Goal: Ask a question

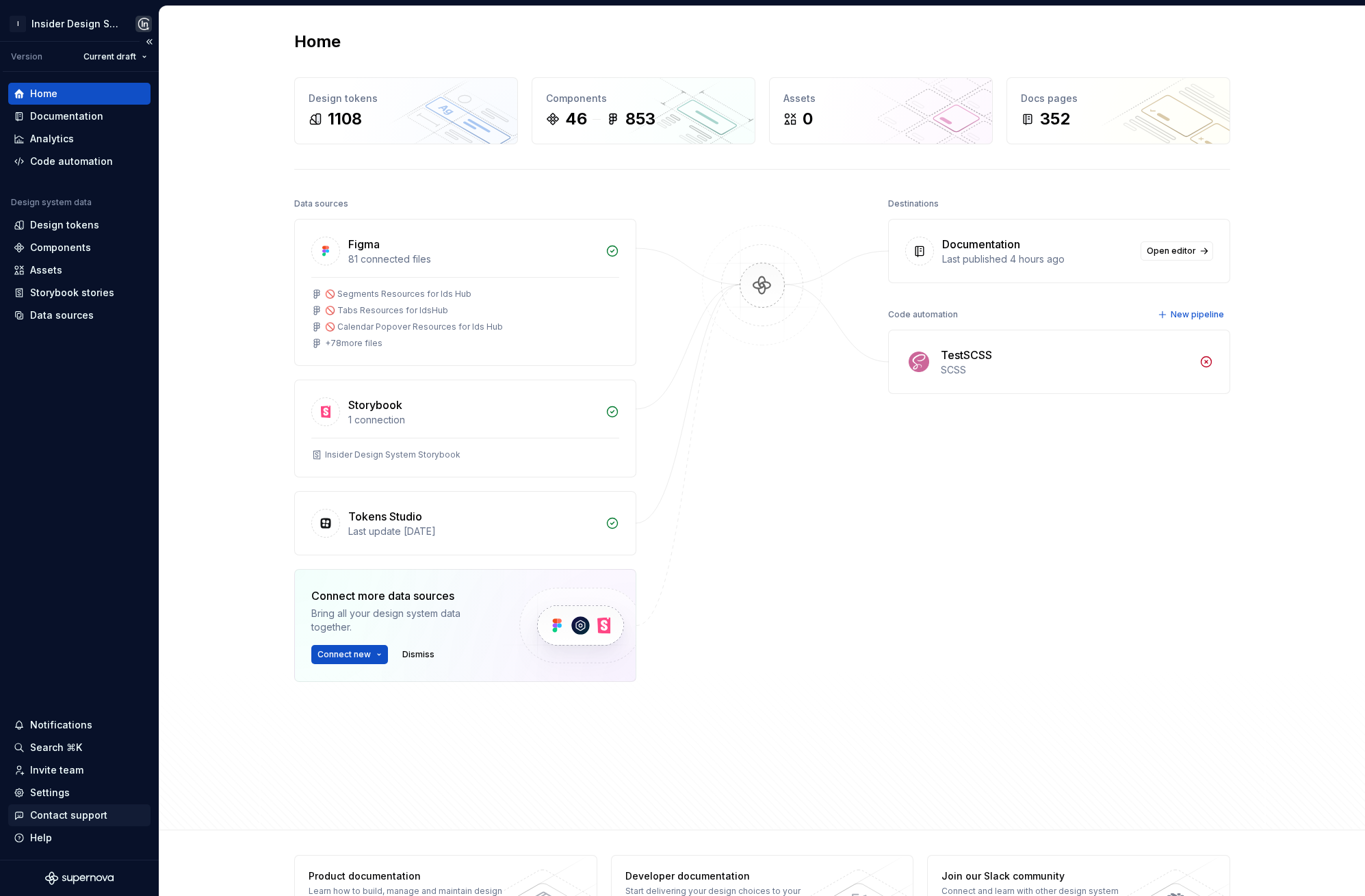
click at [89, 812] on div "Contact support" at bounding box center [68, 815] width 77 height 14
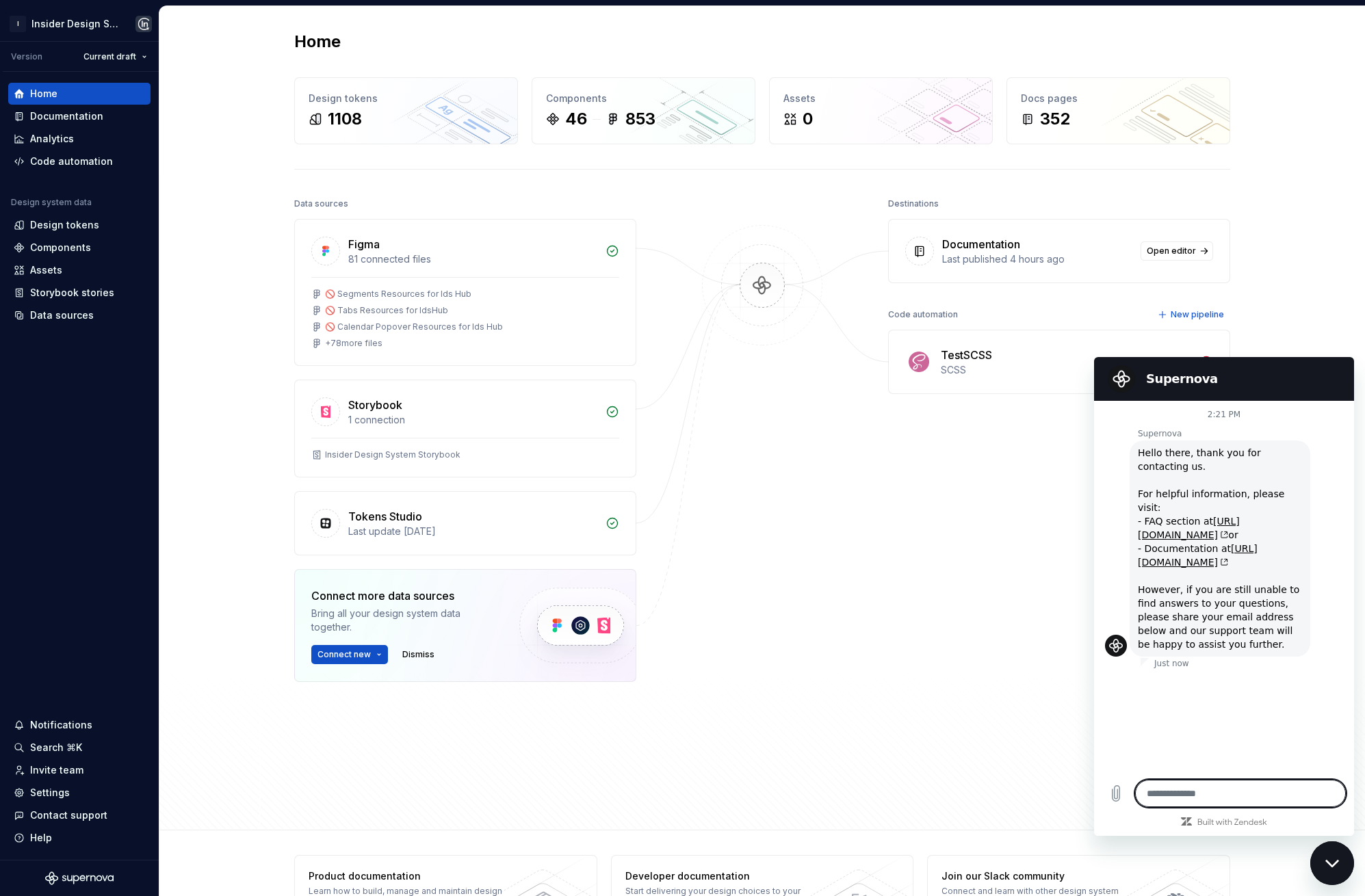
type textarea "*"
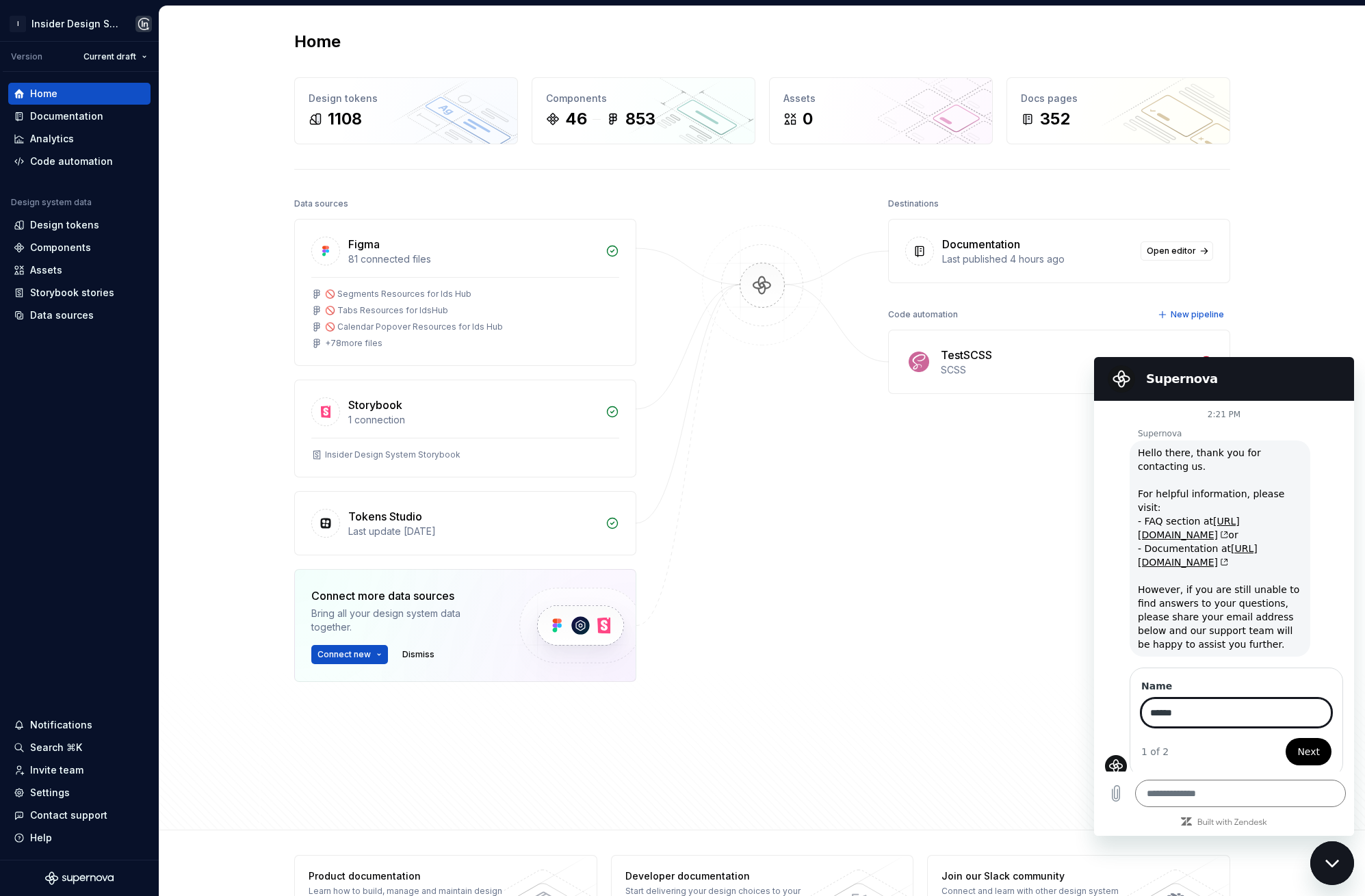
type input "******"
click at [1303, 743] on span "Next" at bounding box center [1308, 751] width 23 height 16
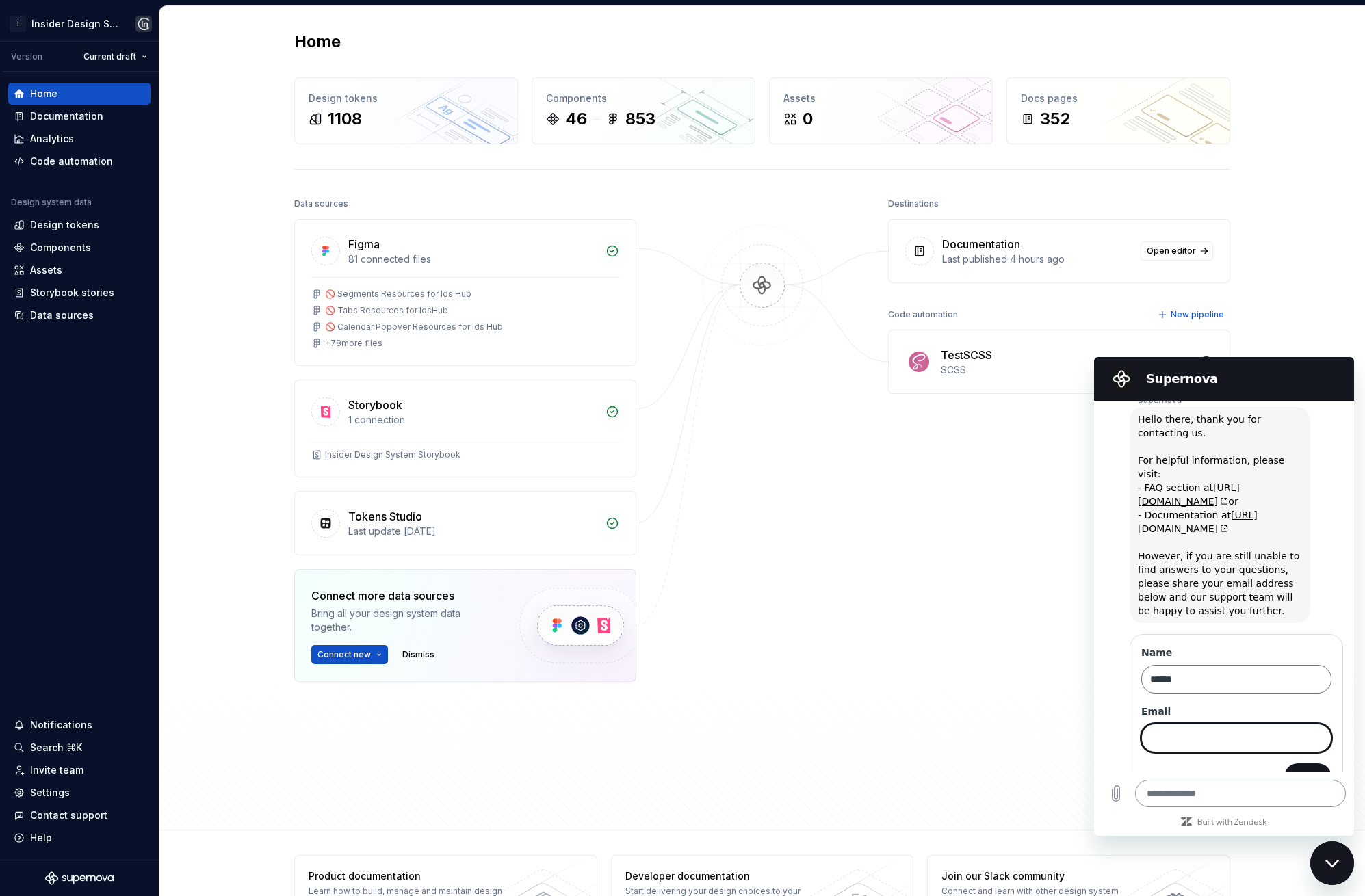
scroll to position [51, 0]
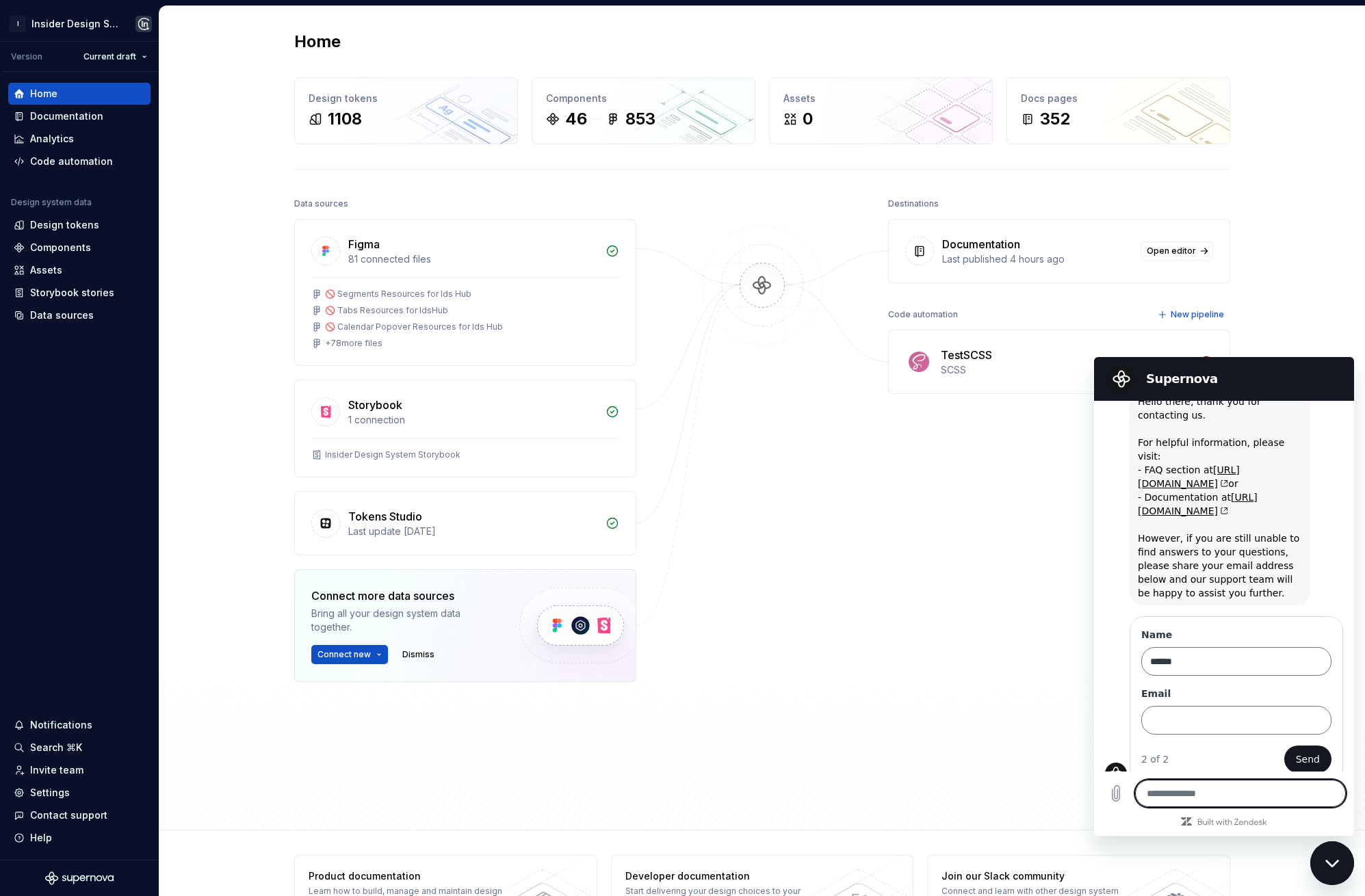
click at [1210, 791] on textarea at bounding box center [1240, 794] width 211 height 28
type textarea "*"
